Goal: Transaction & Acquisition: Subscribe to service/newsletter

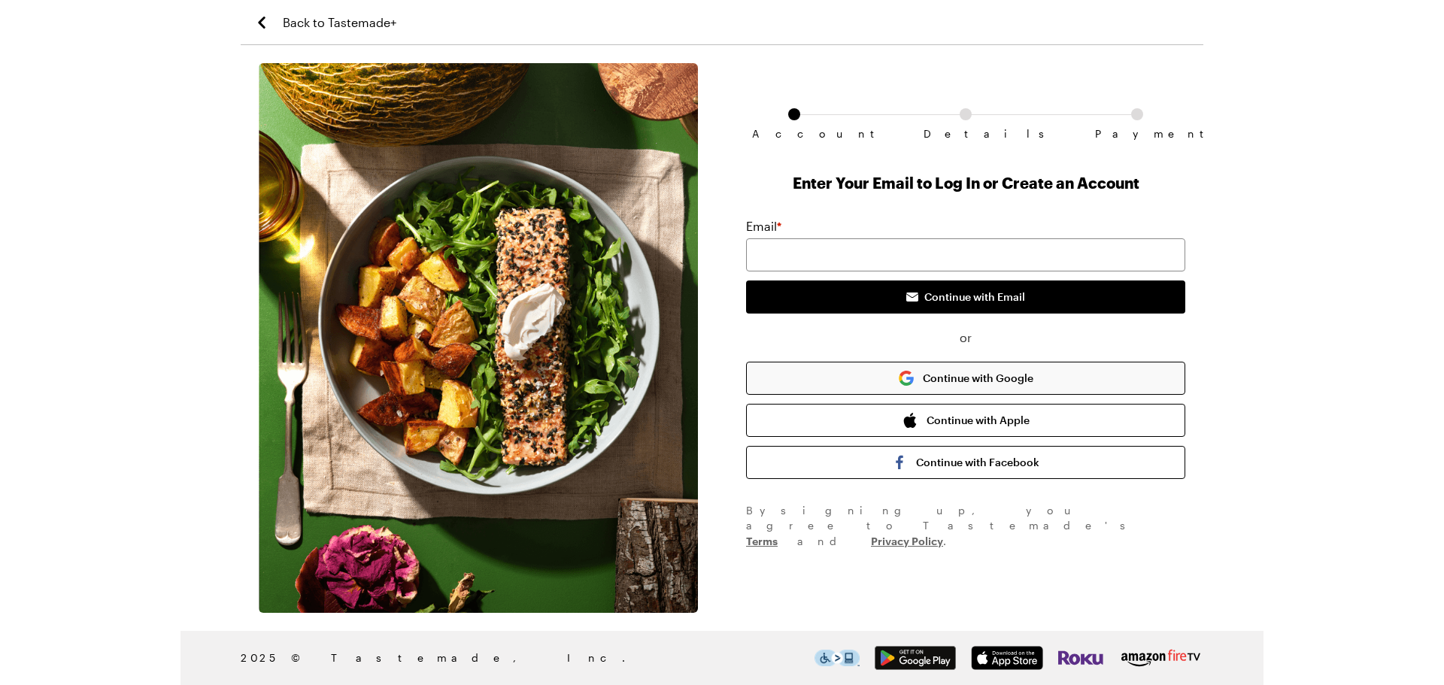
click at [885, 374] on button "Continue with Google" at bounding box center [965, 378] width 439 height 33
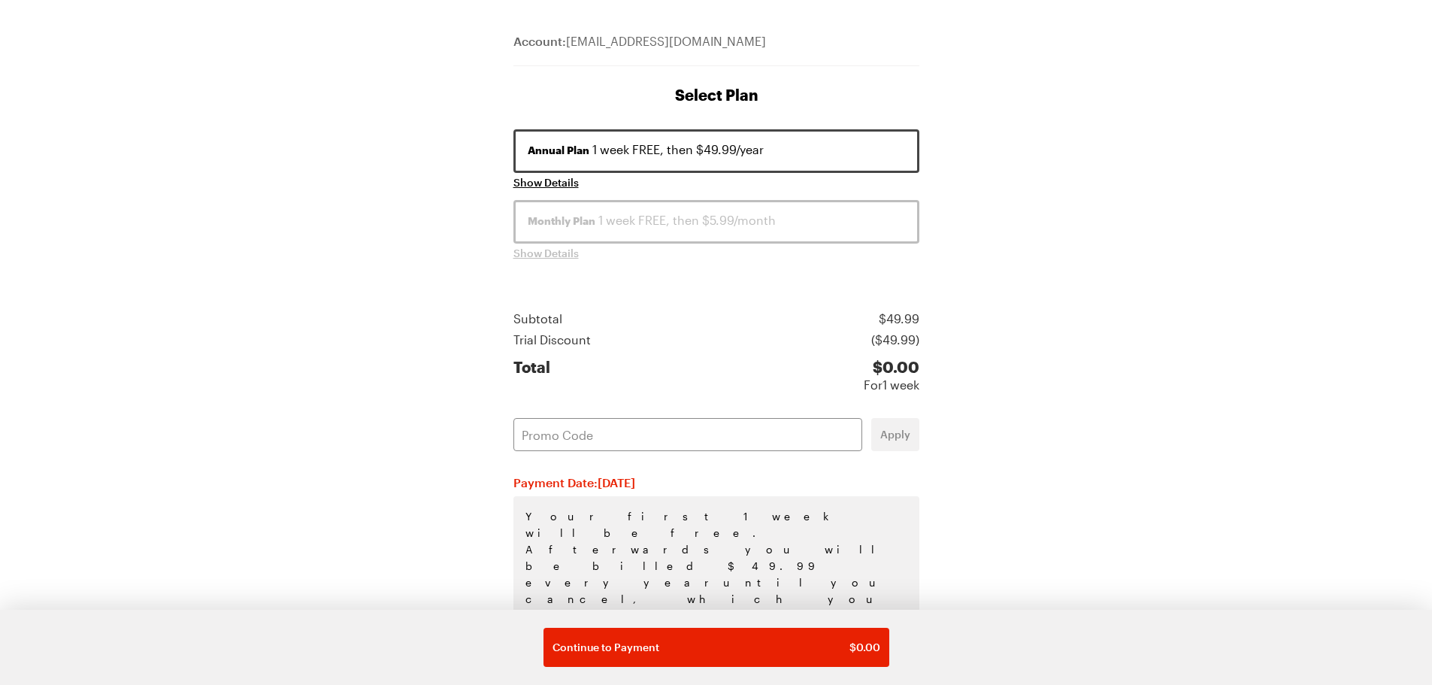
scroll to position [146, 0]
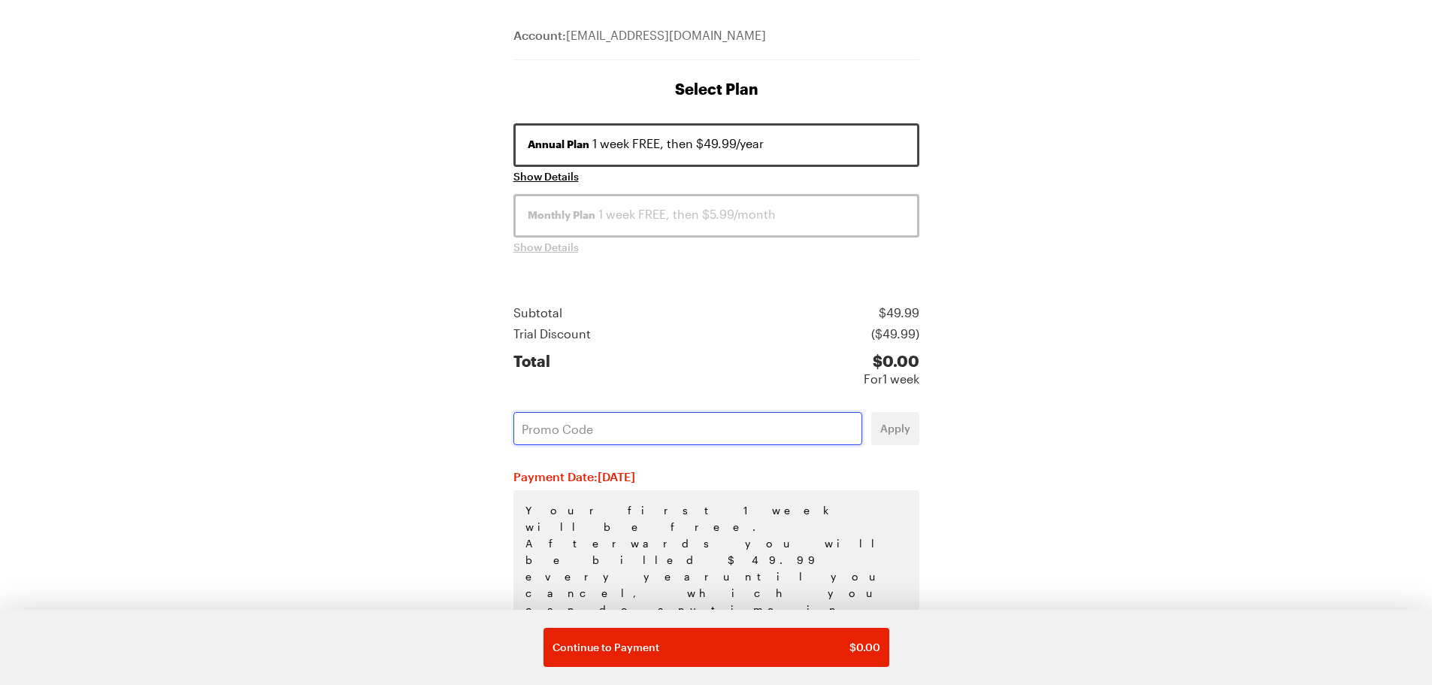
click at [641, 426] on input "text" at bounding box center [688, 428] width 349 height 33
paste input "NWBPDPXR"
type input "NWBPDPXR"
click at [889, 432] on span "Apply" at bounding box center [895, 428] width 30 height 15
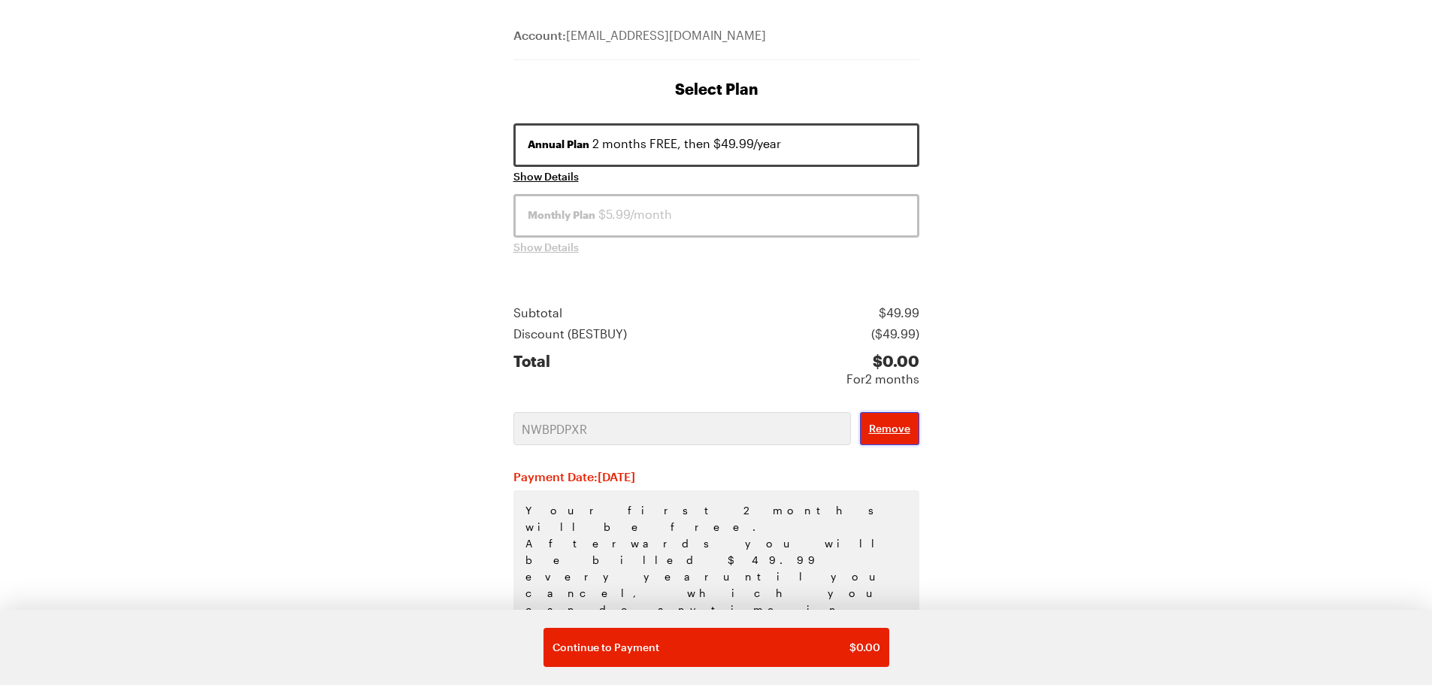
scroll to position [154, 0]
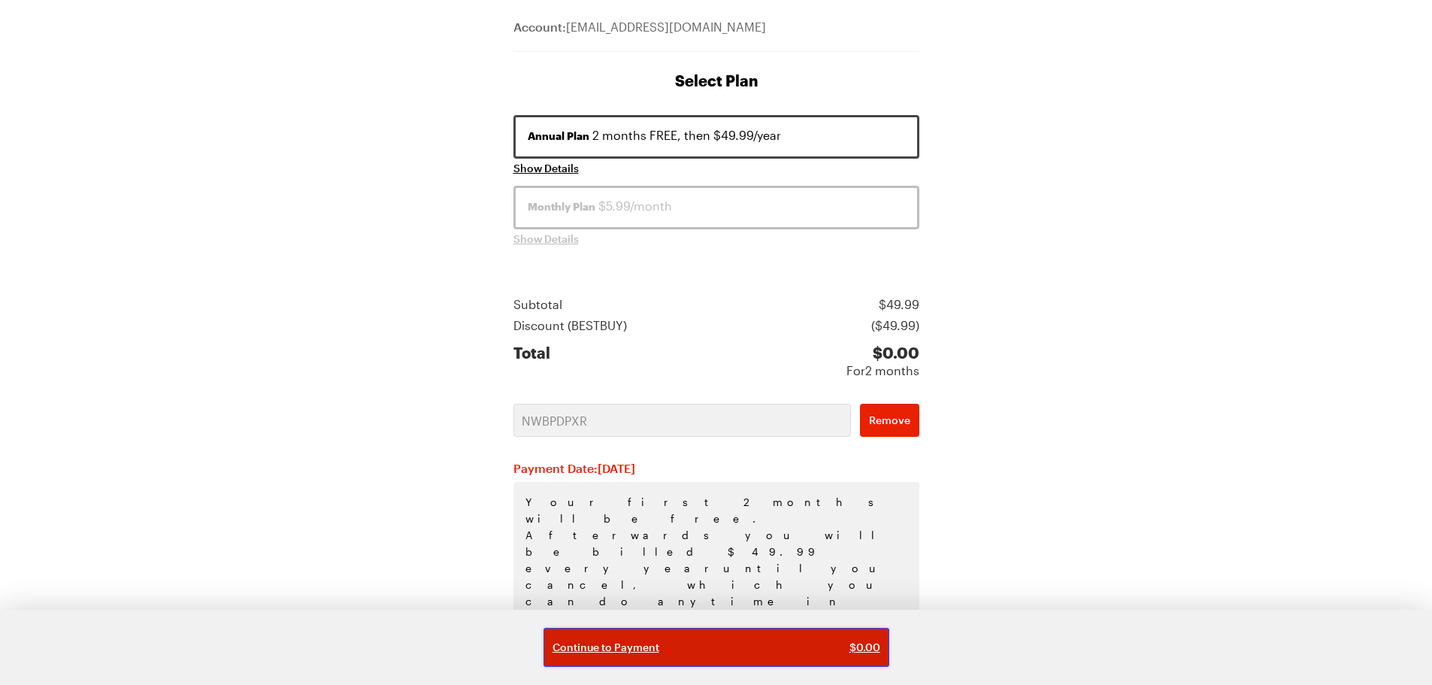
click at [646, 653] on span "Continue to Payment" at bounding box center [606, 647] width 107 height 15
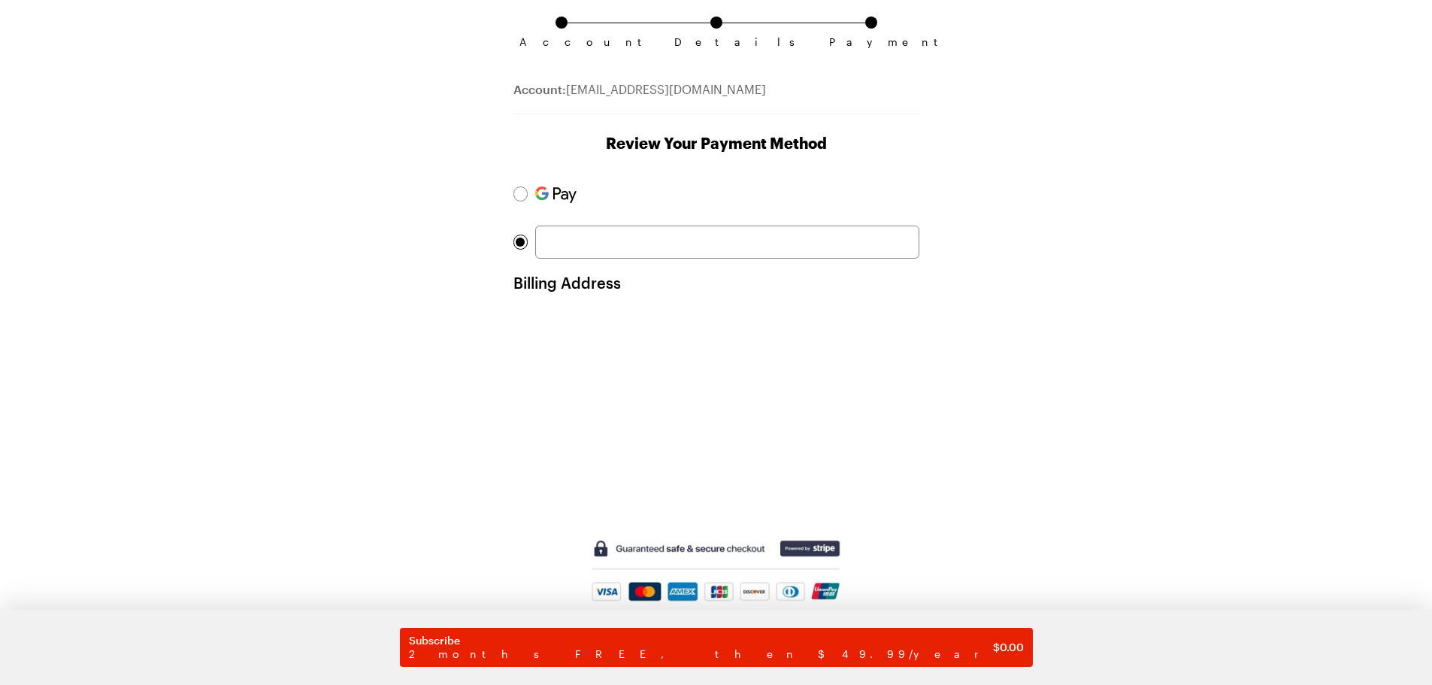
scroll to position [2, 0]
